Goal: Register for event/course

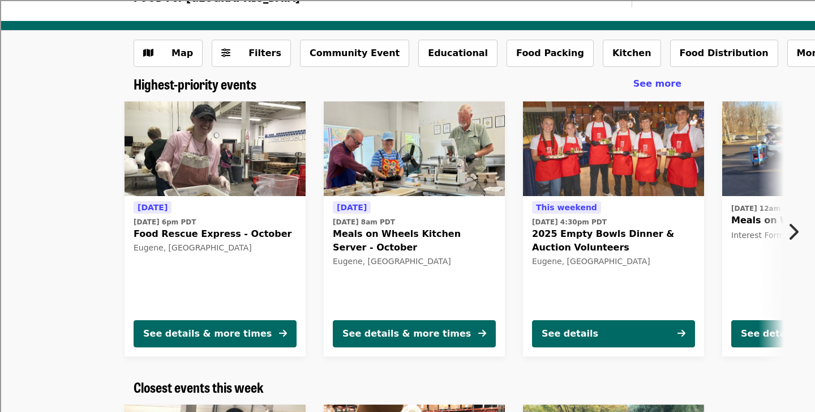
scroll to position [31, 0]
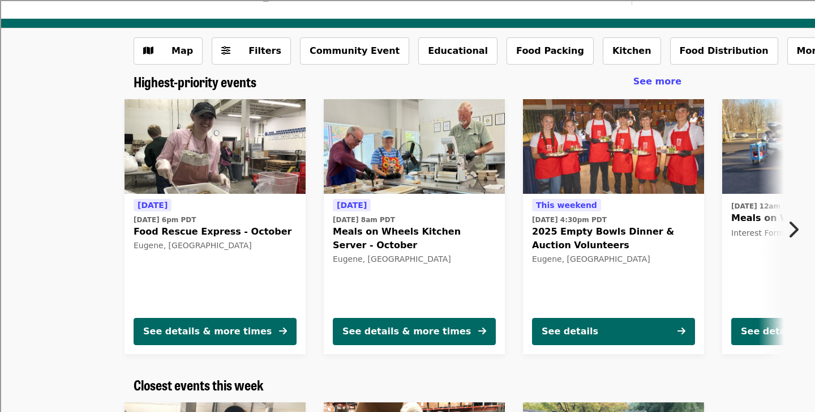
click at [160, 233] on span "Food Rescue Express - October" at bounding box center [215, 232] width 163 height 14
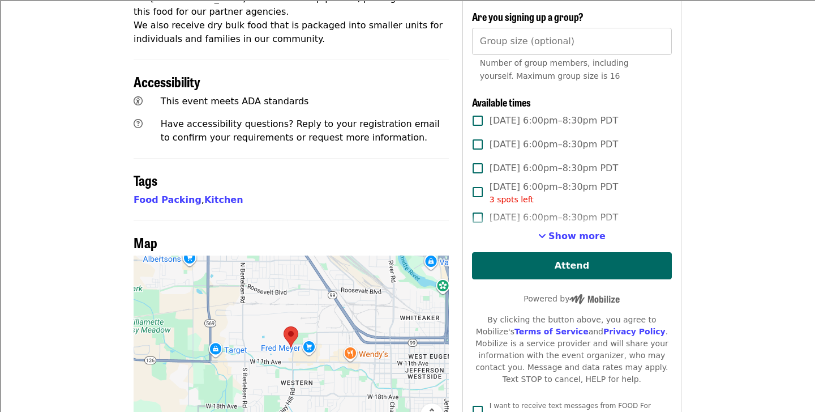
scroll to position [486, 0]
click at [553, 229] on button "Show more" at bounding box center [572, 236] width 67 height 14
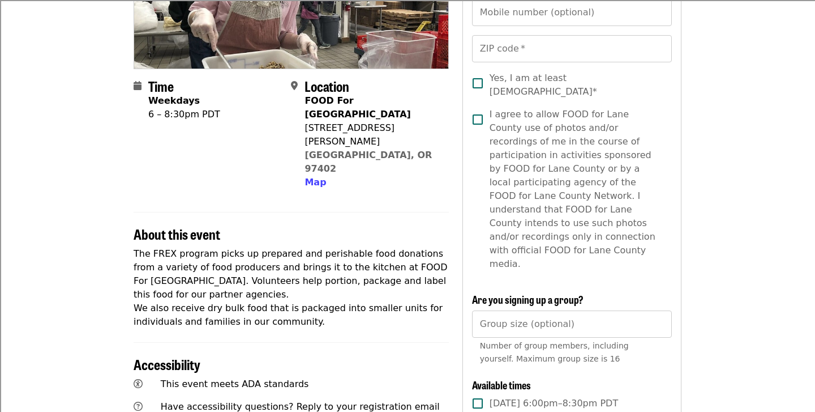
scroll to position [204, 0]
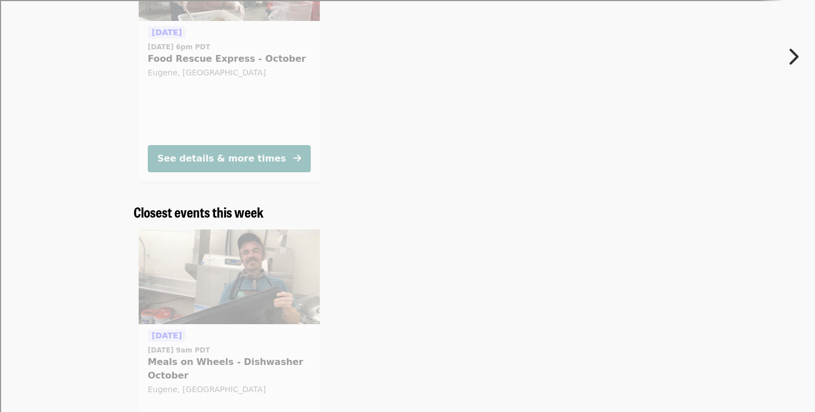
scroll to position [31, 0]
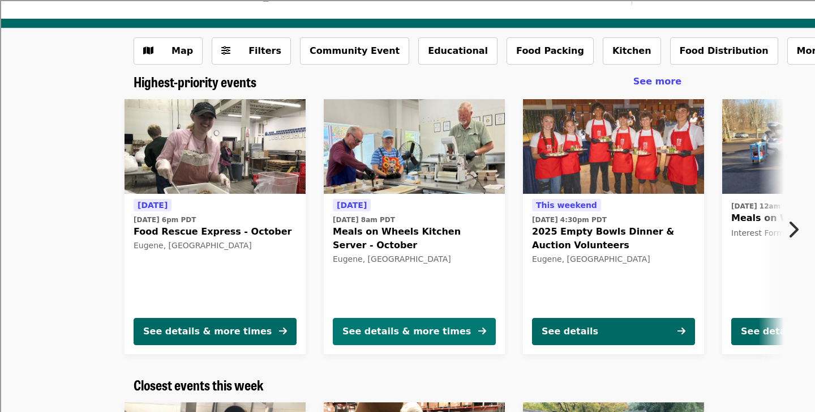
click at [449, 329] on button "See details & more times" at bounding box center [414, 331] width 163 height 27
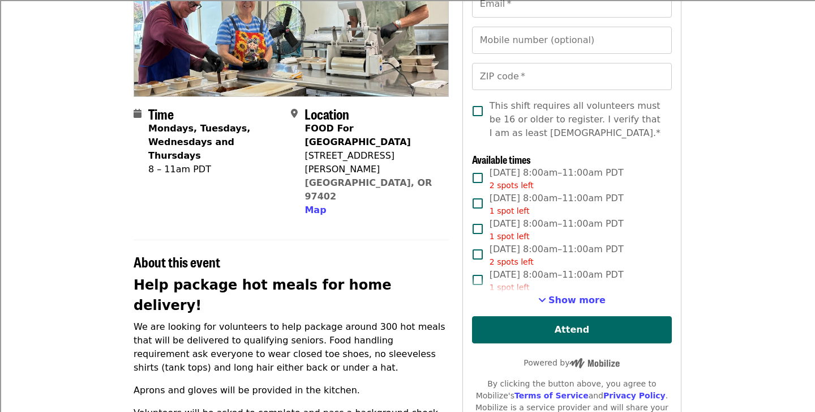
scroll to position [178, 0]
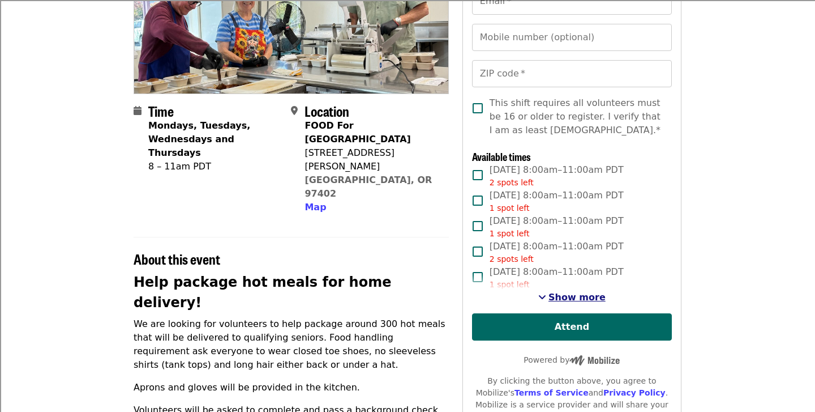
click at [575, 298] on span "Show more" at bounding box center [577, 297] width 57 height 11
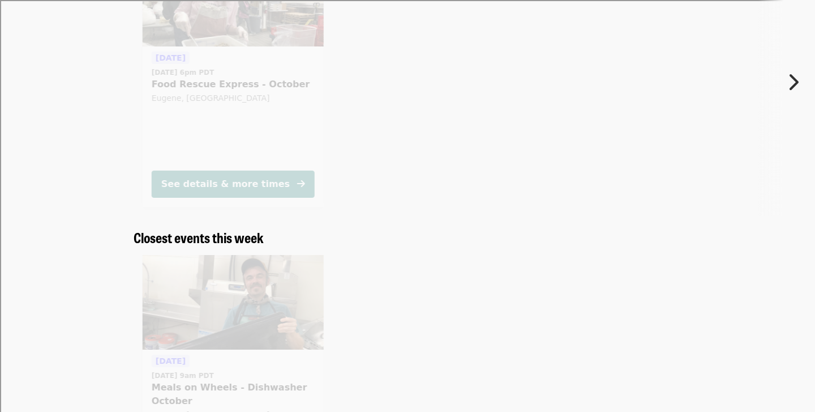
scroll to position [31, 0]
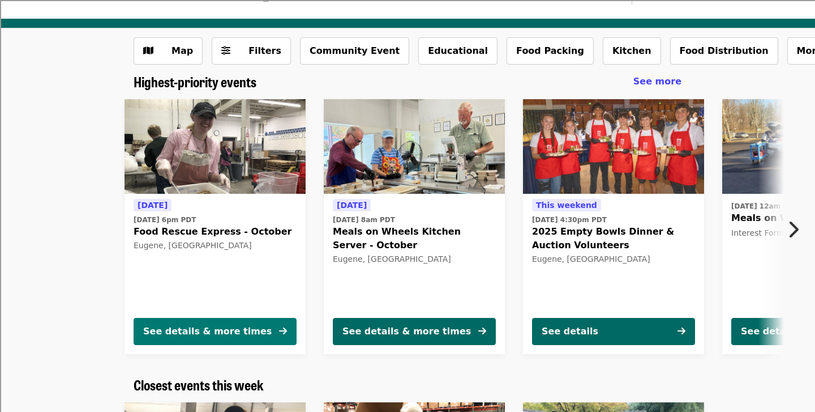
click at [200, 321] on button "See details & more times" at bounding box center [215, 331] width 163 height 27
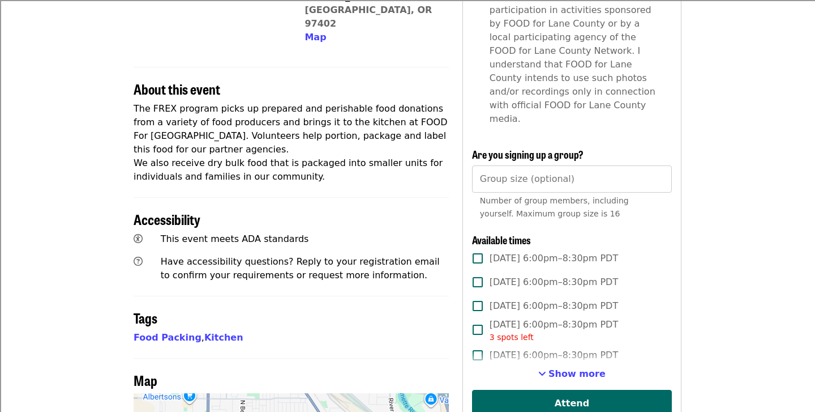
scroll to position [351, 0]
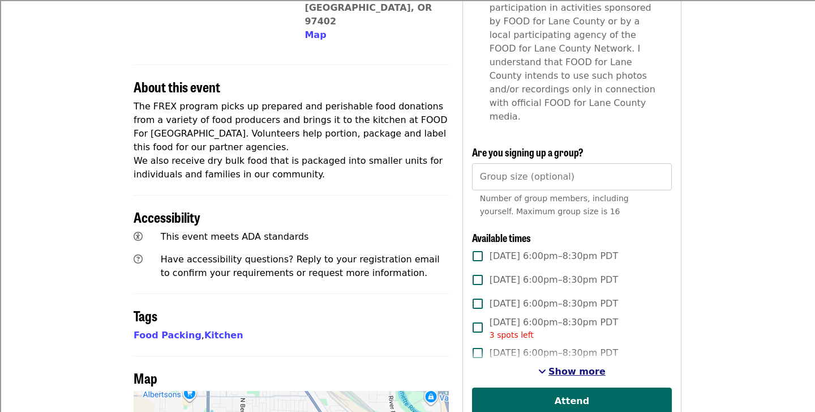
click at [567, 366] on span "Show more" at bounding box center [577, 371] width 57 height 11
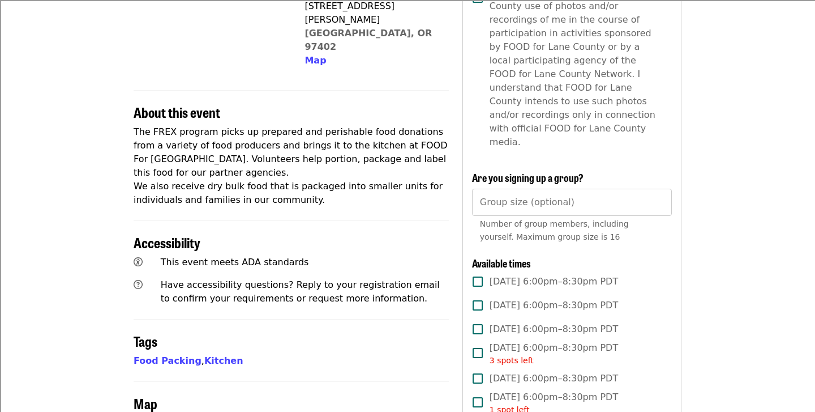
scroll to position [323, 0]
